Goal: Transaction & Acquisition: Purchase product/service

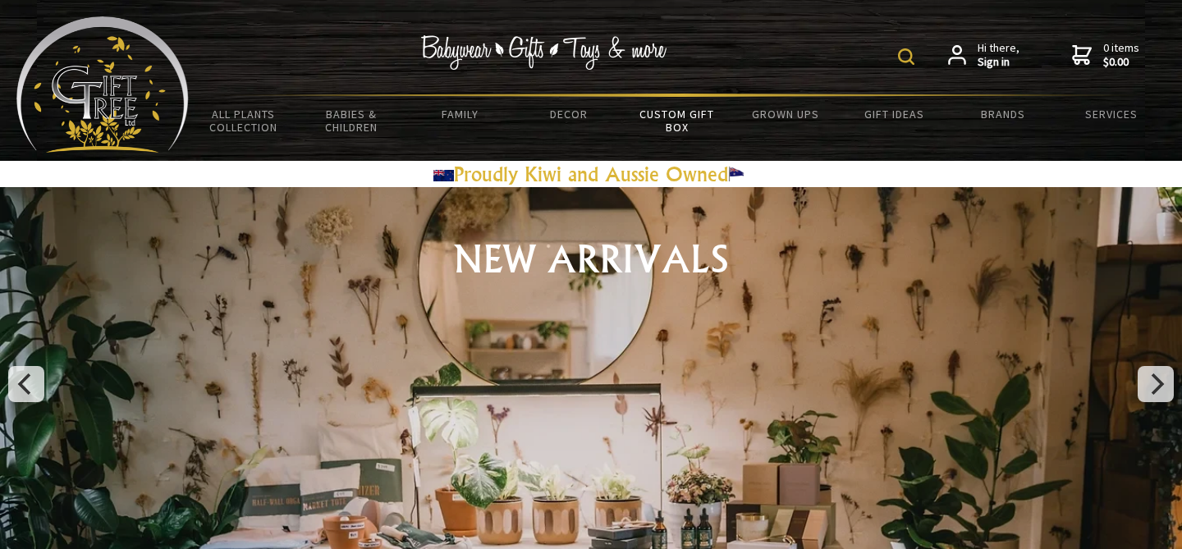
click at [689, 117] on link "Custom Gift Box" at bounding box center [677, 121] width 108 height 48
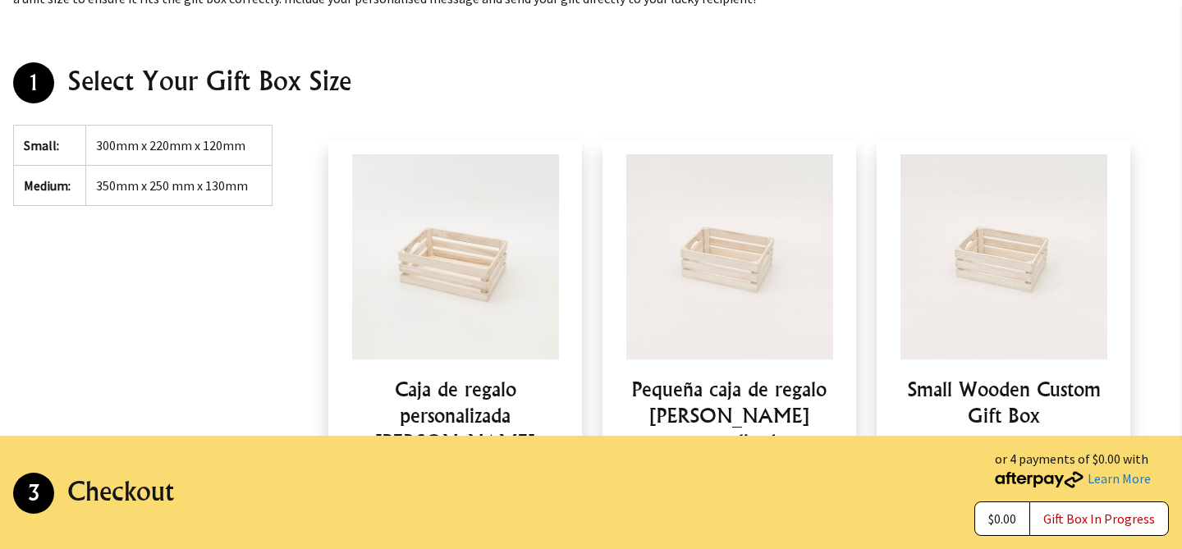
scroll to position [300, 0]
click at [195, 143] on td "300mm x 220mm x 120mm" at bounding box center [179, 145] width 186 height 40
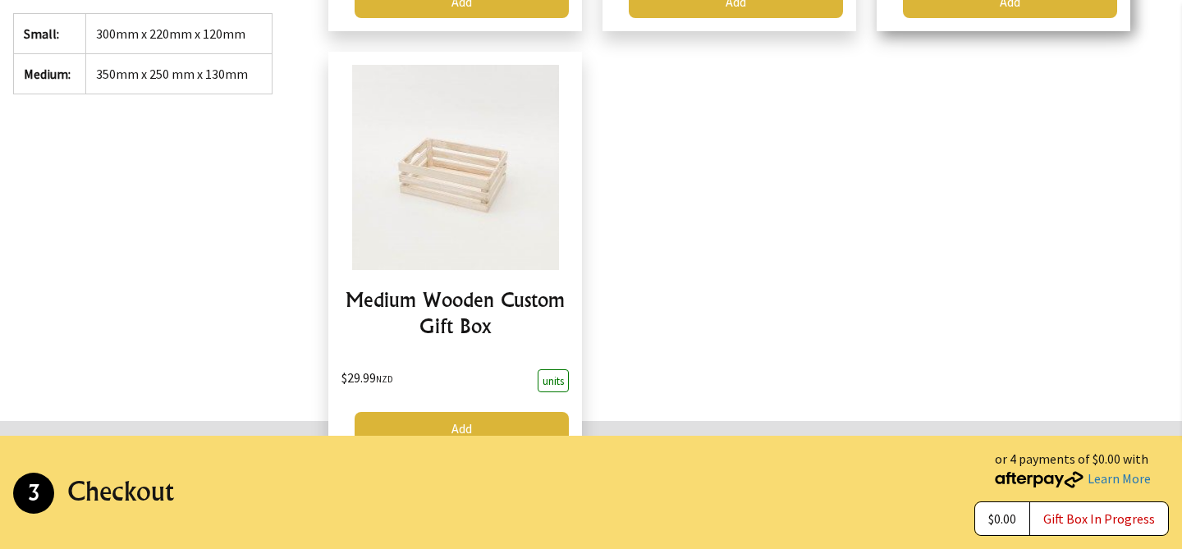
scroll to position [882, 0]
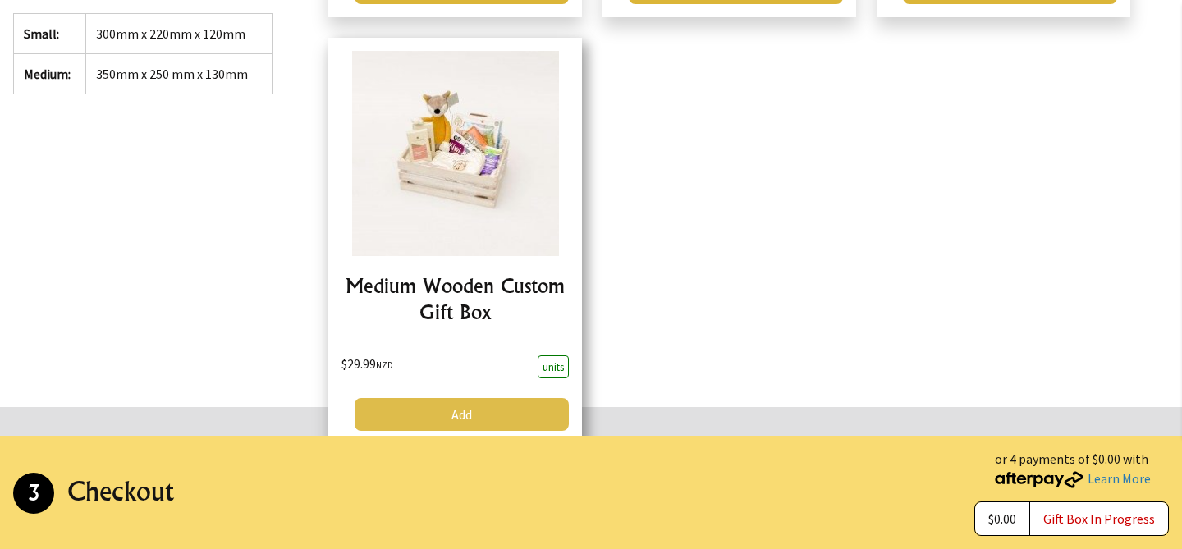
click at [528, 398] on link "Add" at bounding box center [462, 414] width 214 height 33
click at [446, 398] on link "Add" at bounding box center [462, 414] width 214 height 33
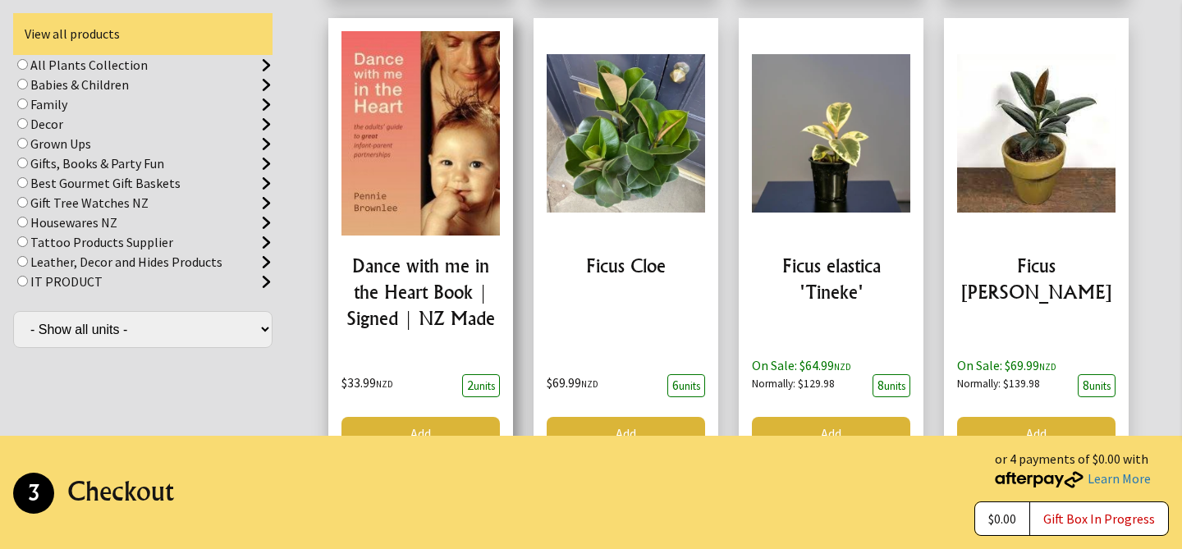
scroll to position [3038, 0]
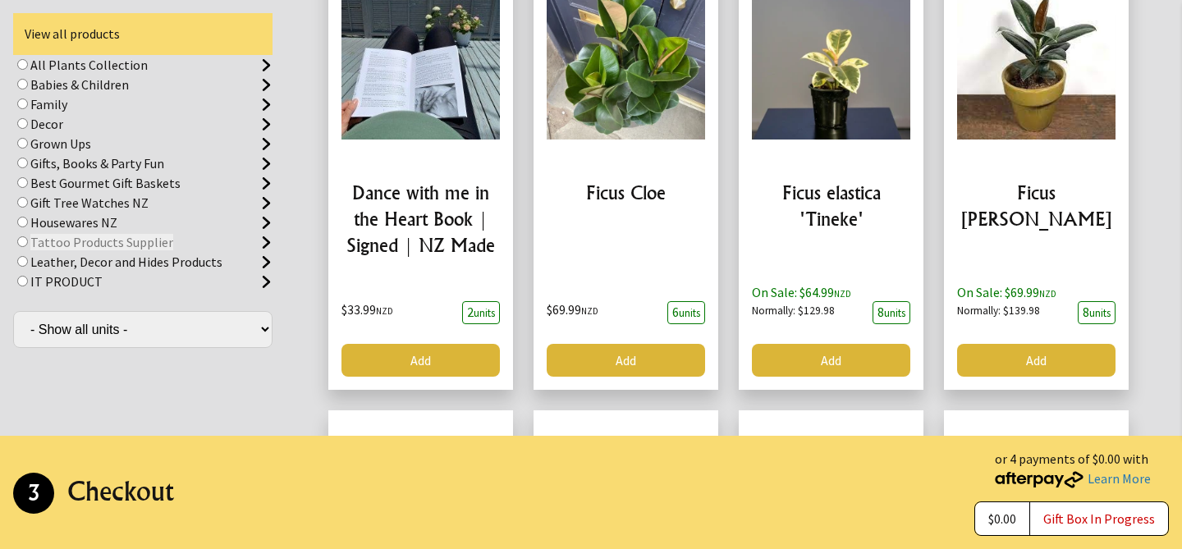
click at [268, 243] on img at bounding box center [266, 242] width 12 height 12
click at [28, 243] on input "radio" at bounding box center [22, 241] width 11 height 11
radio input "true"
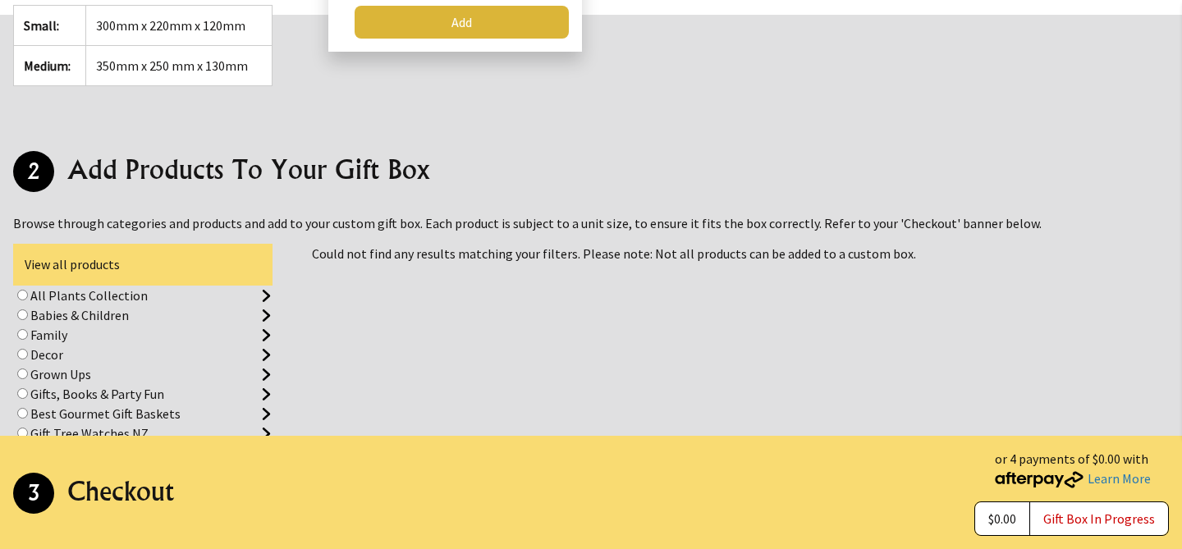
scroll to position [1280, 0]
